Goal: Information Seeking & Learning: Learn about a topic

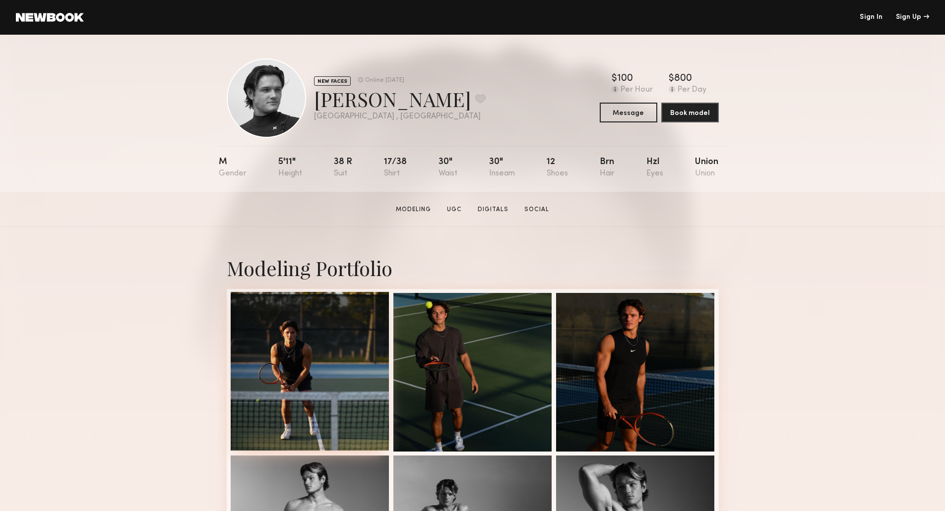
click at [342, 374] on div at bounding box center [310, 371] width 159 height 159
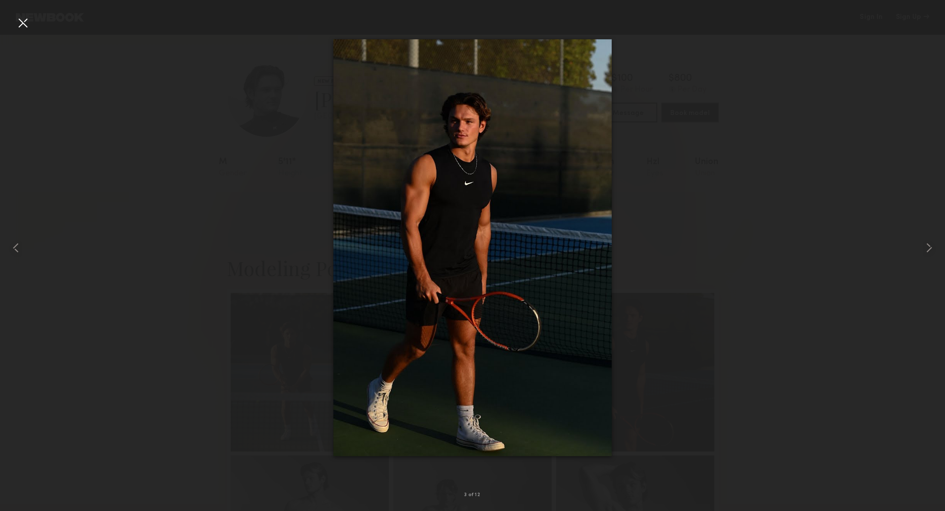
click at [24, 19] on div at bounding box center [23, 23] width 16 height 16
